Goal: Task Accomplishment & Management: Manage account settings

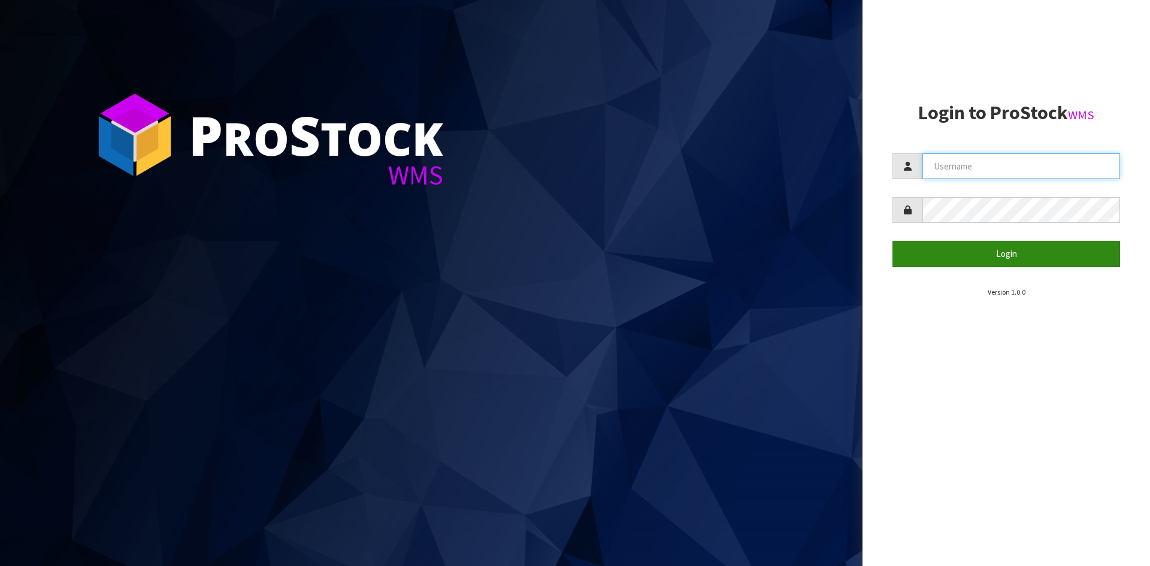
type input "YOURREFORMER"
click at [988, 244] on button "Login" at bounding box center [1006, 254] width 228 height 26
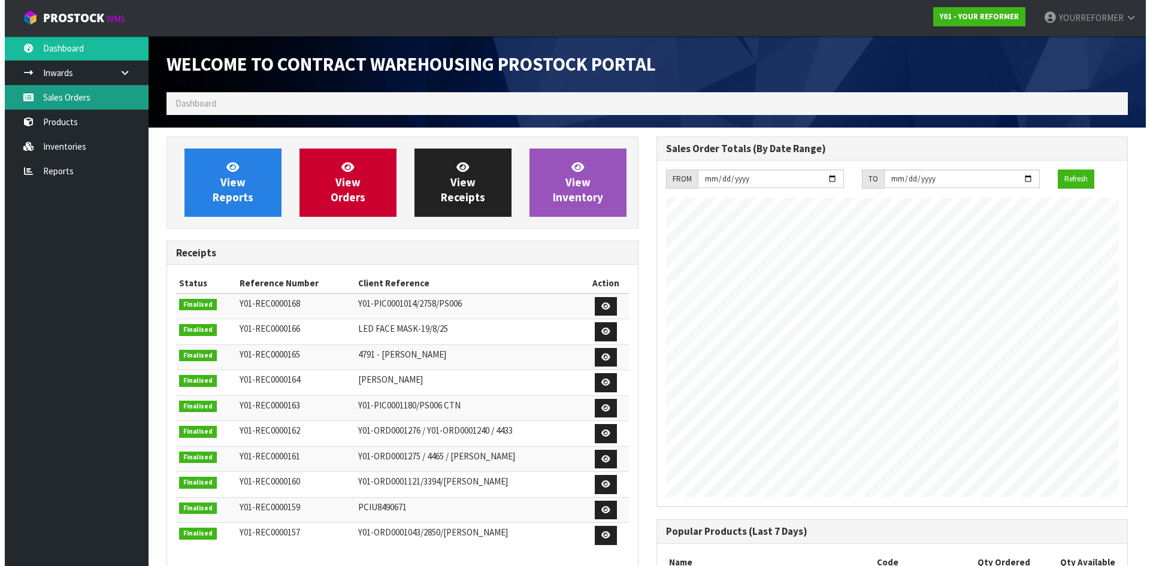
scroll to position [664, 489]
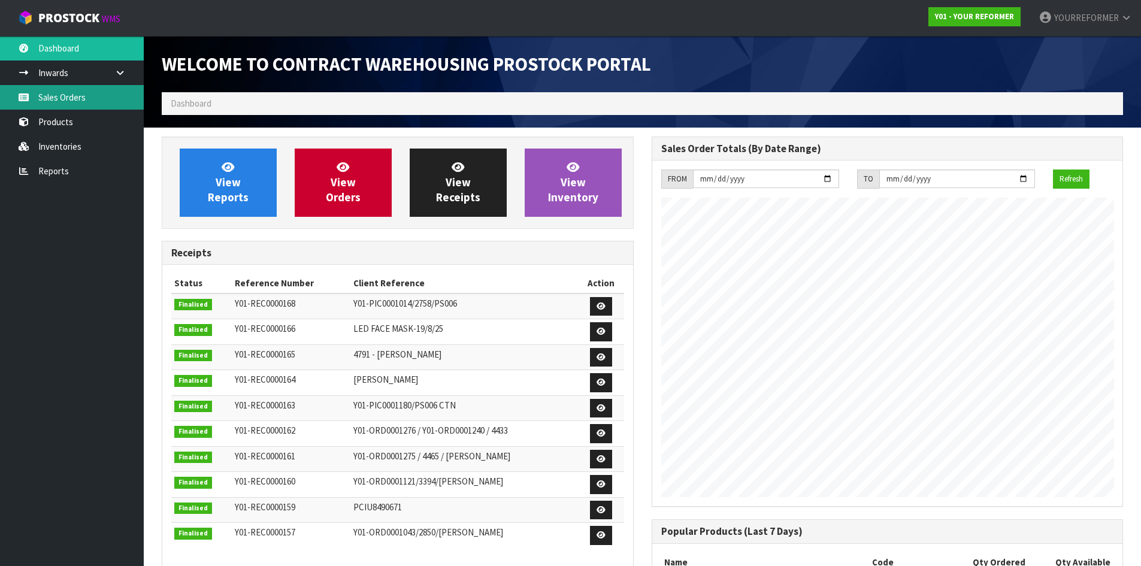
click at [62, 97] on link "Sales Orders" at bounding box center [72, 97] width 144 height 25
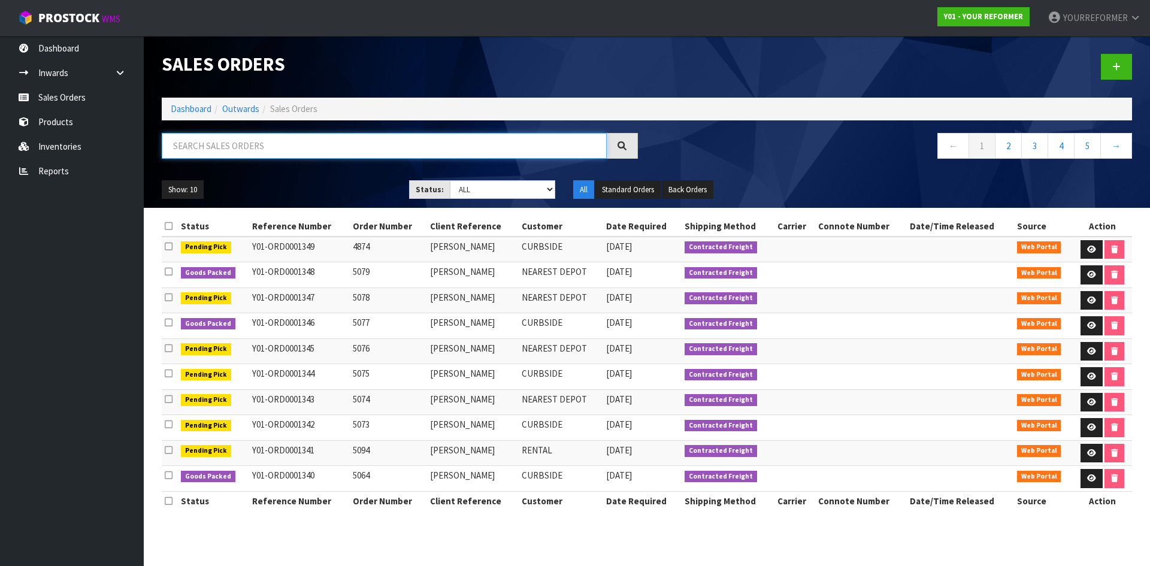
click at [225, 147] on input "text" at bounding box center [384, 146] width 445 height 26
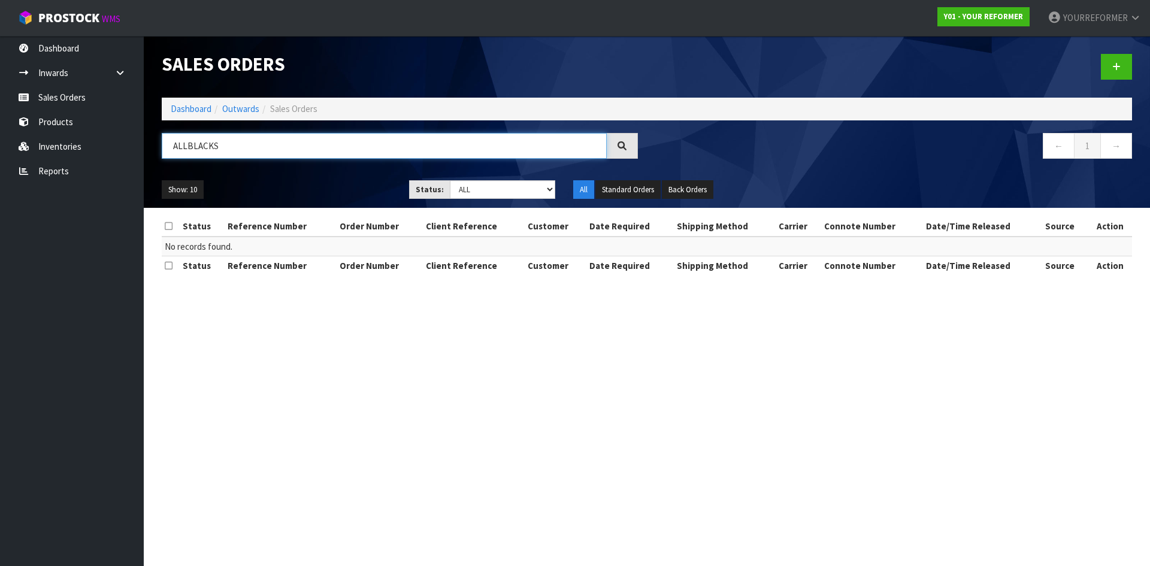
click at [188, 145] on input "ALLBLACKS" at bounding box center [384, 146] width 445 height 26
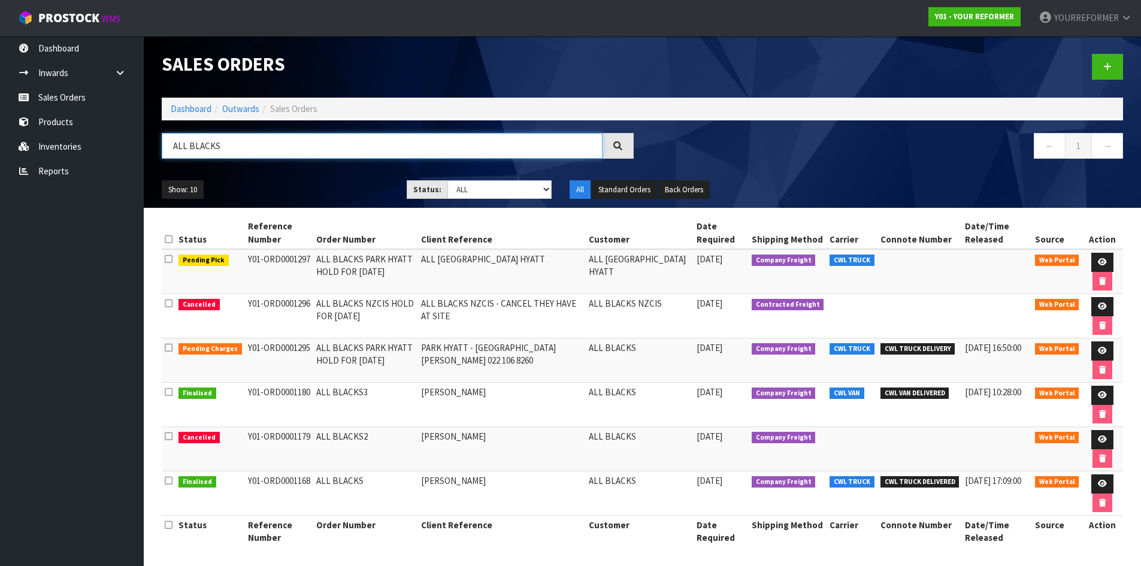
type input "ALL BLACKS"
drag, startPoint x: 308, startPoint y: 346, endPoint x: 241, endPoint y: 348, distance: 67.1
click at [245, 348] on td "Y01-ORD0001295" at bounding box center [279, 360] width 68 height 44
copy td "Y01-ORD0001295"
click at [1101, 347] on icon at bounding box center [1102, 351] width 9 height 8
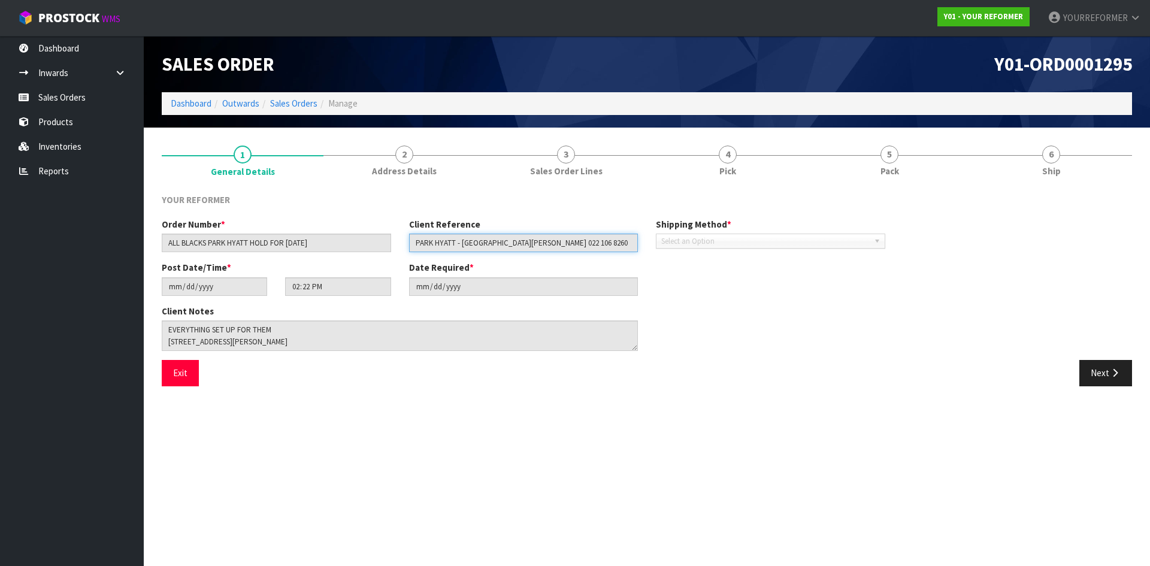
drag, startPoint x: 563, startPoint y: 243, endPoint x: 323, endPoint y: 241, distance: 240.2
click at [323, 241] on div "Order Number * ALL BLACKS PARK HYATT HOLD FOR [DATE] Client Reference PARK HYAT…" at bounding box center [523, 239] width 741 height 43
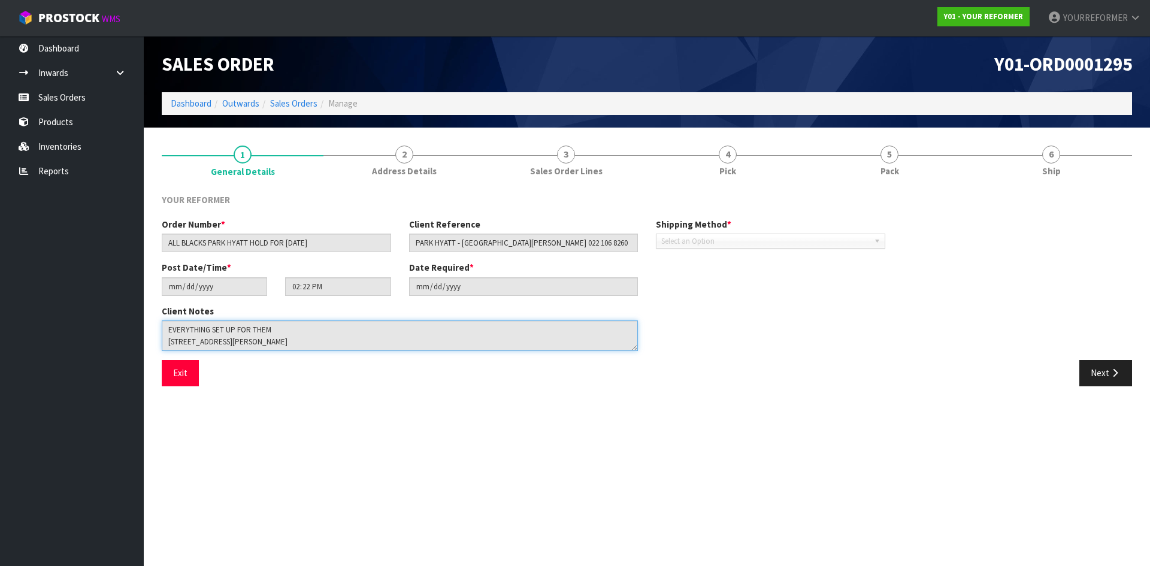
drag, startPoint x: 282, startPoint y: 345, endPoint x: 149, endPoint y: 338, distance: 133.1
click at [149, 338] on section "1 General Details 2 Address Details 3 Sales Order Lines 4 Pick 5 Pack 6 Ship YO…" at bounding box center [647, 266] width 1006 height 277
click at [280, 347] on textarea at bounding box center [400, 335] width 476 height 31
click at [281, 341] on textarea at bounding box center [400, 335] width 476 height 31
click at [287, 337] on textarea at bounding box center [400, 335] width 476 height 31
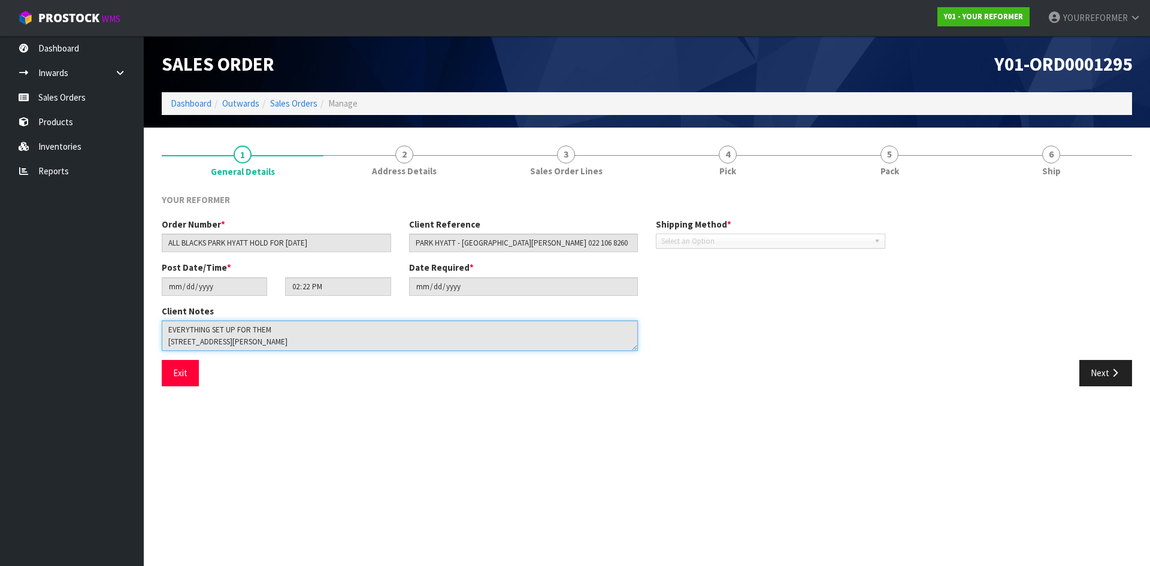
drag, startPoint x: 283, startPoint y: 340, endPoint x: 157, endPoint y: 348, distance: 126.0
click at [157, 347] on div "Client Notes" at bounding box center [400, 332] width 494 height 55
